Goal: Information Seeking & Learning: Learn about a topic

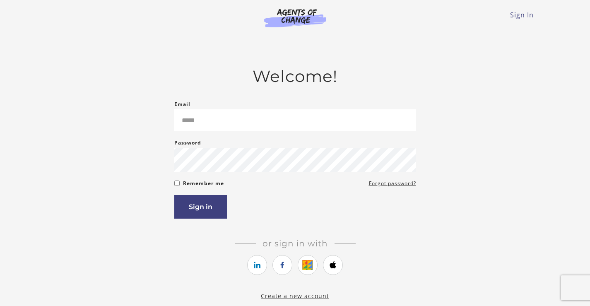
type input "**********"
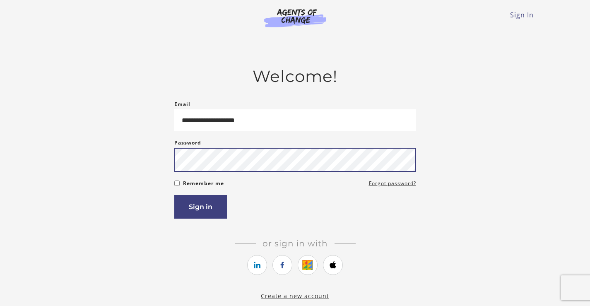
click at [174, 195] on button "Sign in" at bounding box center [200, 207] width 53 height 24
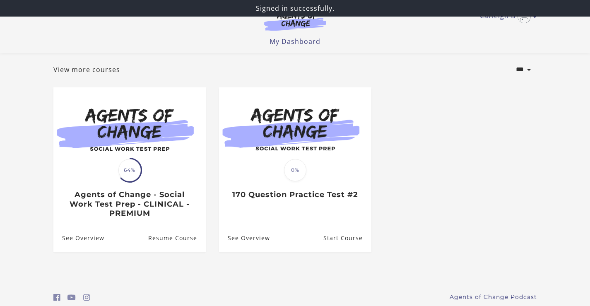
scroll to position [75, 0]
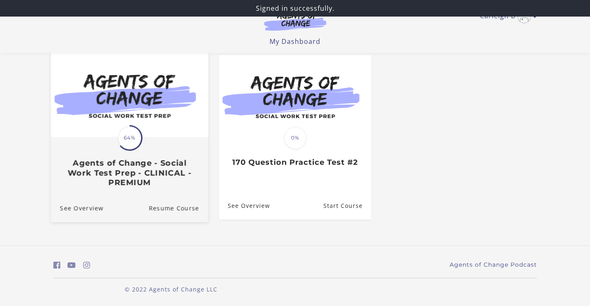
click at [137, 154] on div "Translation missing: en.liquid.partials.dashboard_course_card.progress_descript…" at bounding box center [128, 162] width 157 height 49
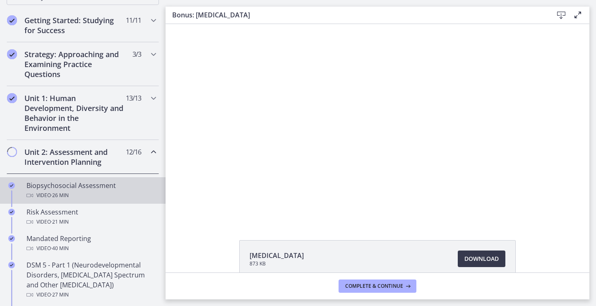
scroll to position [166, 0]
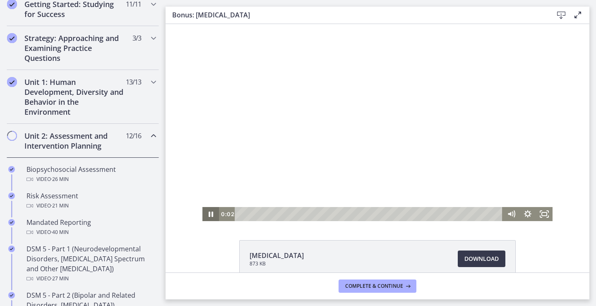
click at [209, 212] on icon "Pause" at bounding box center [211, 213] width 5 height 5
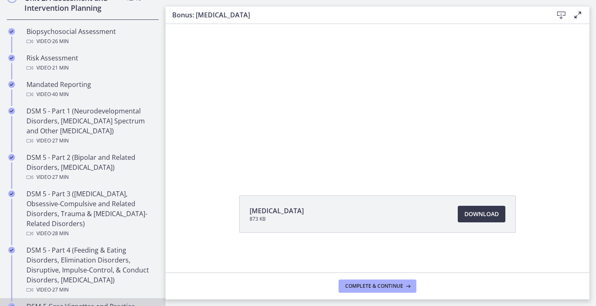
scroll to position [290, 0]
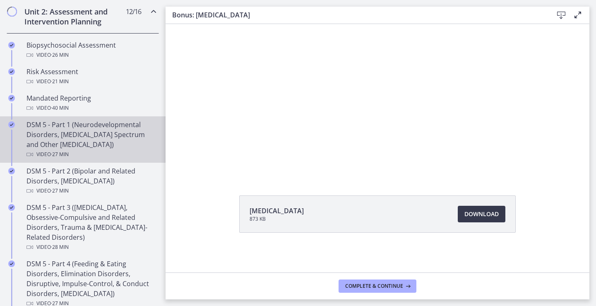
click at [75, 146] on div "DSM 5 - Part 1 (Neurodevelopmental Disorders, [MEDICAL_DATA] Spectrum and Other…" at bounding box center [90, 140] width 129 height 40
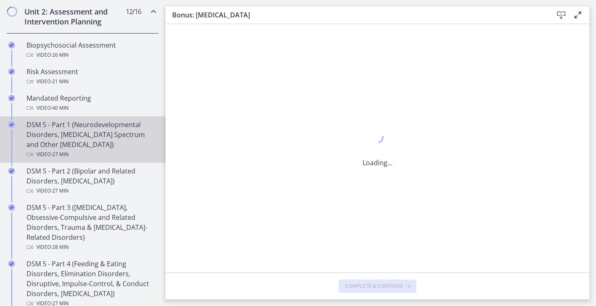
scroll to position [0, 0]
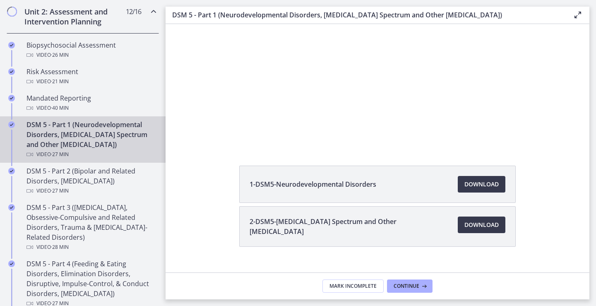
scroll to position [89, 0]
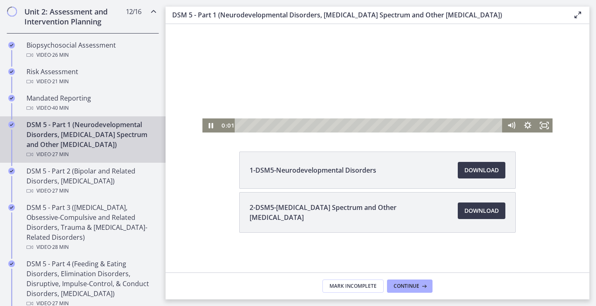
click at [375, 70] on div at bounding box center [377, 33] width 350 height 197
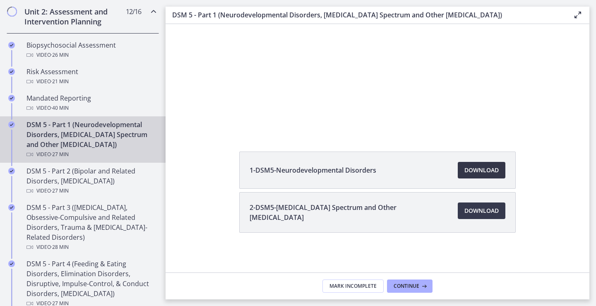
click at [489, 173] on span "Download Opens in a new window" at bounding box center [481, 170] width 34 height 10
click at [490, 208] on span "Download Opens in a new window" at bounding box center [481, 211] width 34 height 10
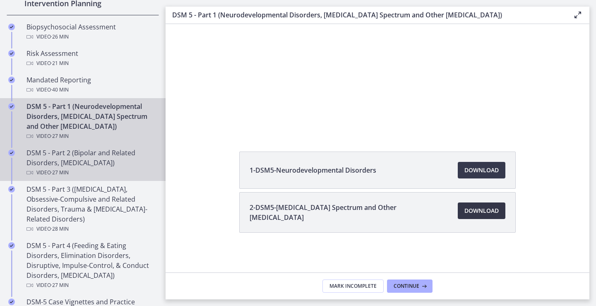
scroll to position [331, 0]
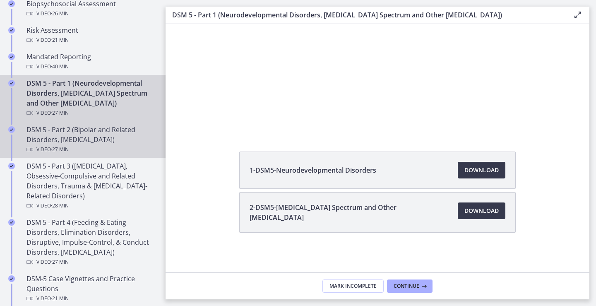
click at [53, 138] on div "DSM 5 - Part 2 (Bipolar and Related Disorders, [MEDICAL_DATA]) Video · 27 min" at bounding box center [90, 140] width 129 height 30
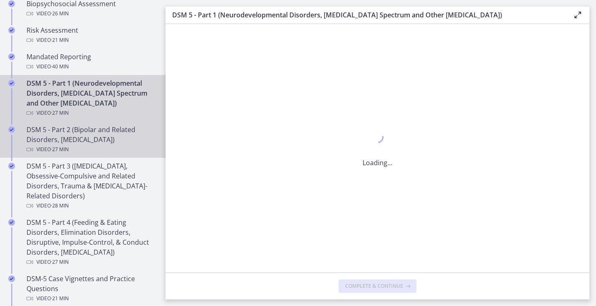
scroll to position [0, 0]
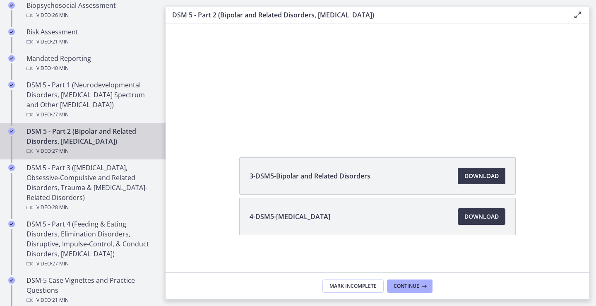
scroll to position [331, 0]
click at [481, 177] on span "Download Opens in a new window" at bounding box center [481, 176] width 34 height 10
click at [474, 218] on span "Download Opens in a new window" at bounding box center [481, 216] width 34 height 10
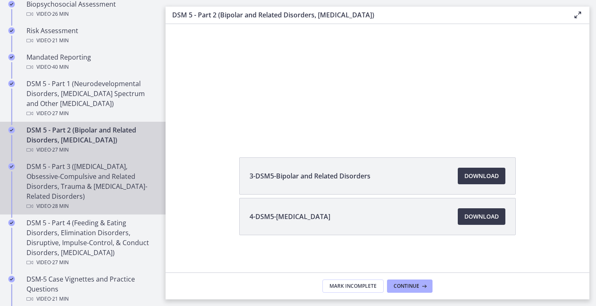
click at [54, 178] on div "DSM 5 - Part 3 ([MEDICAL_DATA], Obsessive-Compulsive and Related Disorders, Tra…" at bounding box center [90, 186] width 129 height 50
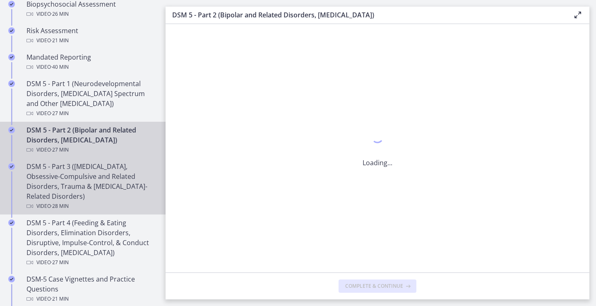
scroll to position [0, 0]
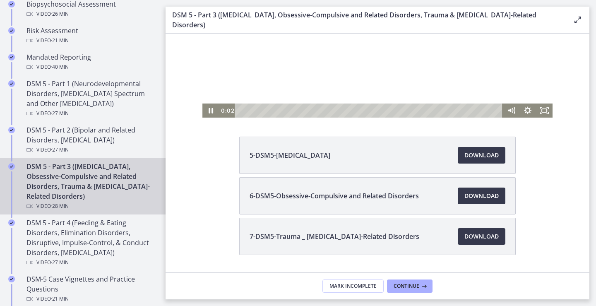
scroll to position [124, 0]
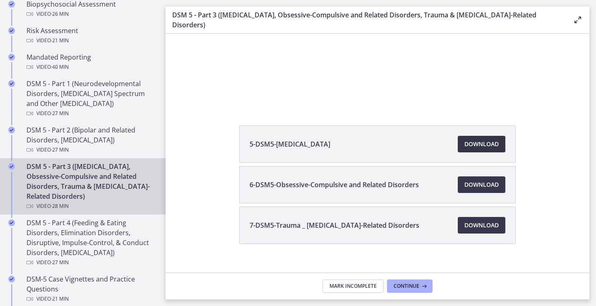
click at [490, 139] on span "Download Opens in a new window" at bounding box center [481, 144] width 34 height 10
click at [481, 180] on span "Download Opens in a new window" at bounding box center [481, 185] width 34 height 10
click at [476, 220] on span "Download Opens in a new window" at bounding box center [481, 225] width 34 height 10
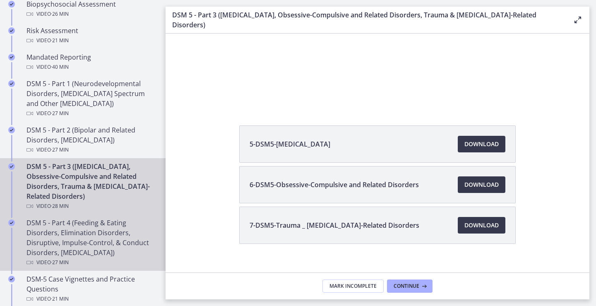
click at [68, 244] on div "DSM 5 - Part 4 (Feeding & Eating Disorders, Elimination Disorders, Disruptive, …" at bounding box center [90, 243] width 129 height 50
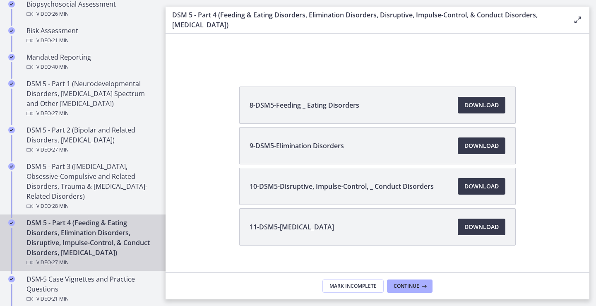
scroll to position [168, 0]
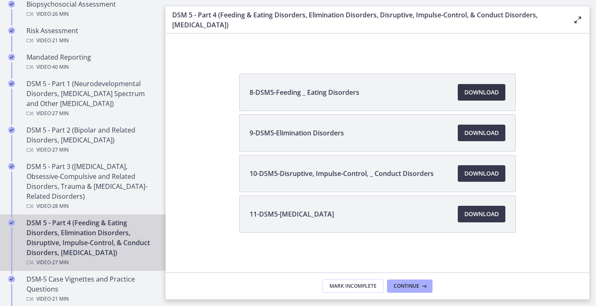
click at [471, 88] on span "Download Opens in a new window" at bounding box center [481, 92] width 34 height 10
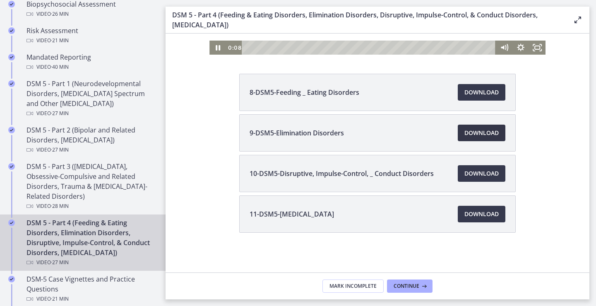
click at [473, 137] on span "Download Opens in a new window" at bounding box center [481, 133] width 34 height 10
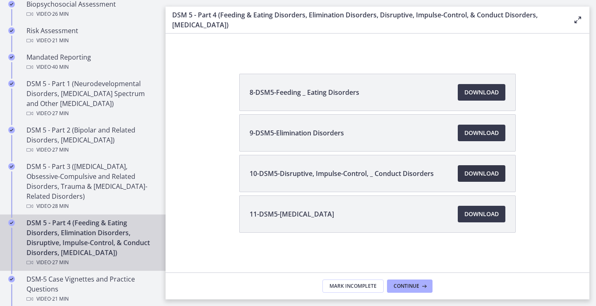
click at [476, 180] on link "Download Opens in a new window" at bounding box center [482, 173] width 48 height 17
click at [488, 208] on link "Download Opens in a new window" at bounding box center [482, 214] width 48 height 17
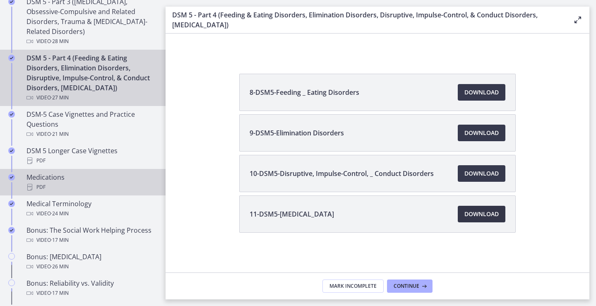
scroll to position [496, 0]
click at [70, 184] on div "Medications PDF" at bounding box center [90, 181] width 129 height 20
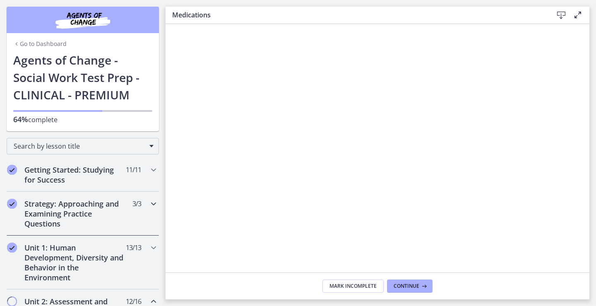
click at [81, 211] on h2 "Strategy: Approaching and Examining Practice Questions" at bounding box center [74, 214] width 101 height 30
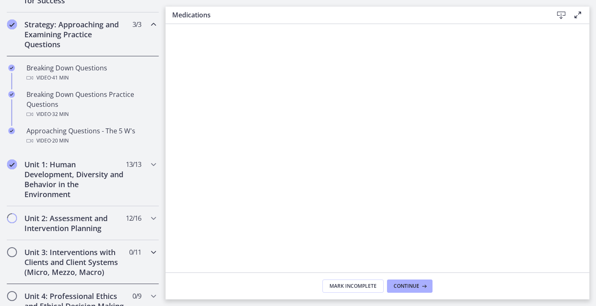
scroll to position [207, 0]
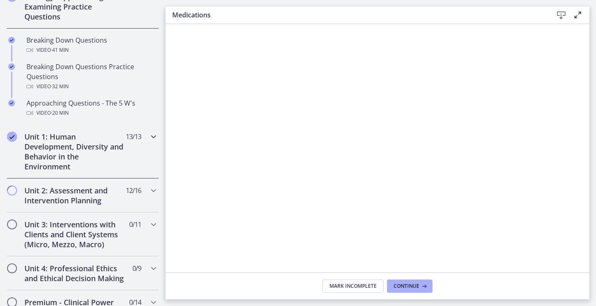
click at [79, 148] on h2 "Unit 1: Human Development, Diversity and Behavior in the Environment" at bounding box center [74, 152] width 101 height 40
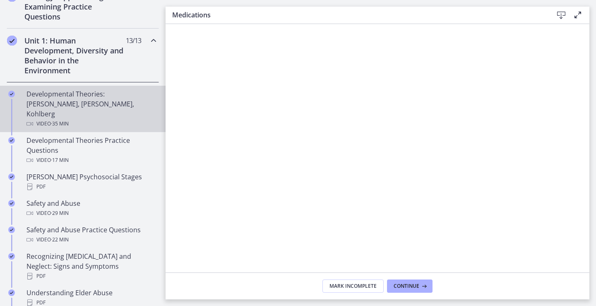
click at [113, 119] on div "Video · 35 min" at bounding box center [90, 124] width 129 height 10
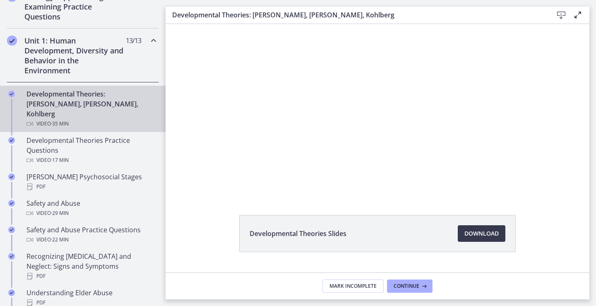
scroll to position [45, 0]
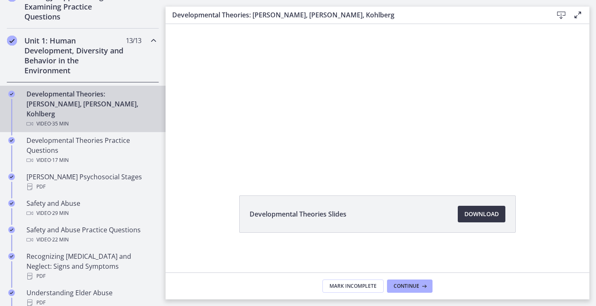
click at [473, 212] on span "Download Opens in a new window" at bounding box center [481, 214] width 34 height 10
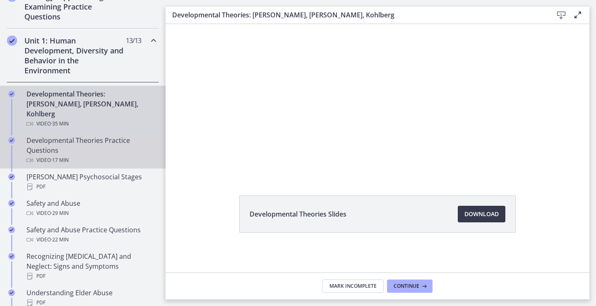
click at [87, 144] on div "Developmental Theories Practice Questions Video · 17 min" at bounding box center [90, 150] width 129 height 30
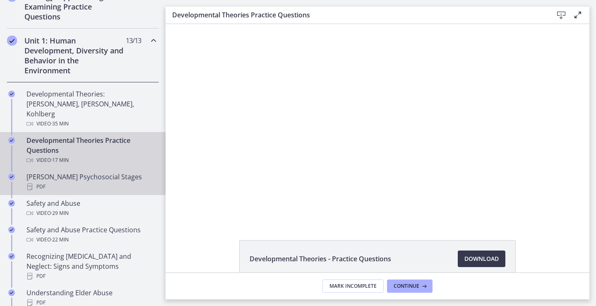
click at [94, 172] on div "[PERSON_NAME] Psychosocial Stages PDF" at bounding box center [90, 182] width 129 height 20
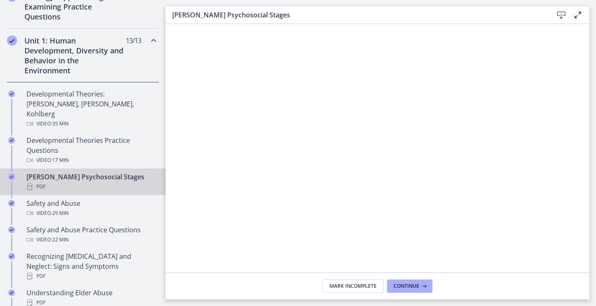
click at [94, 172] on div "[PERSON_NAME] Psychosocial Stages PDF" at bounding box center [90, 182] width 129 height 20
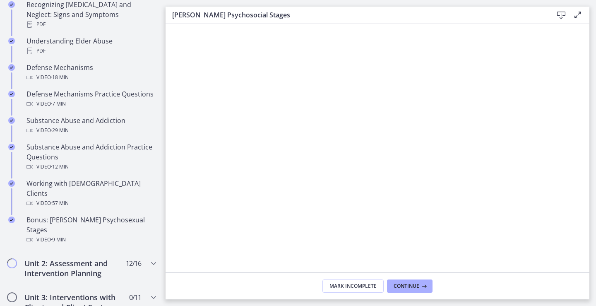
scroll to position [439, 0]
